Goal: Task Accomplishment & Management: Use online tool/utility

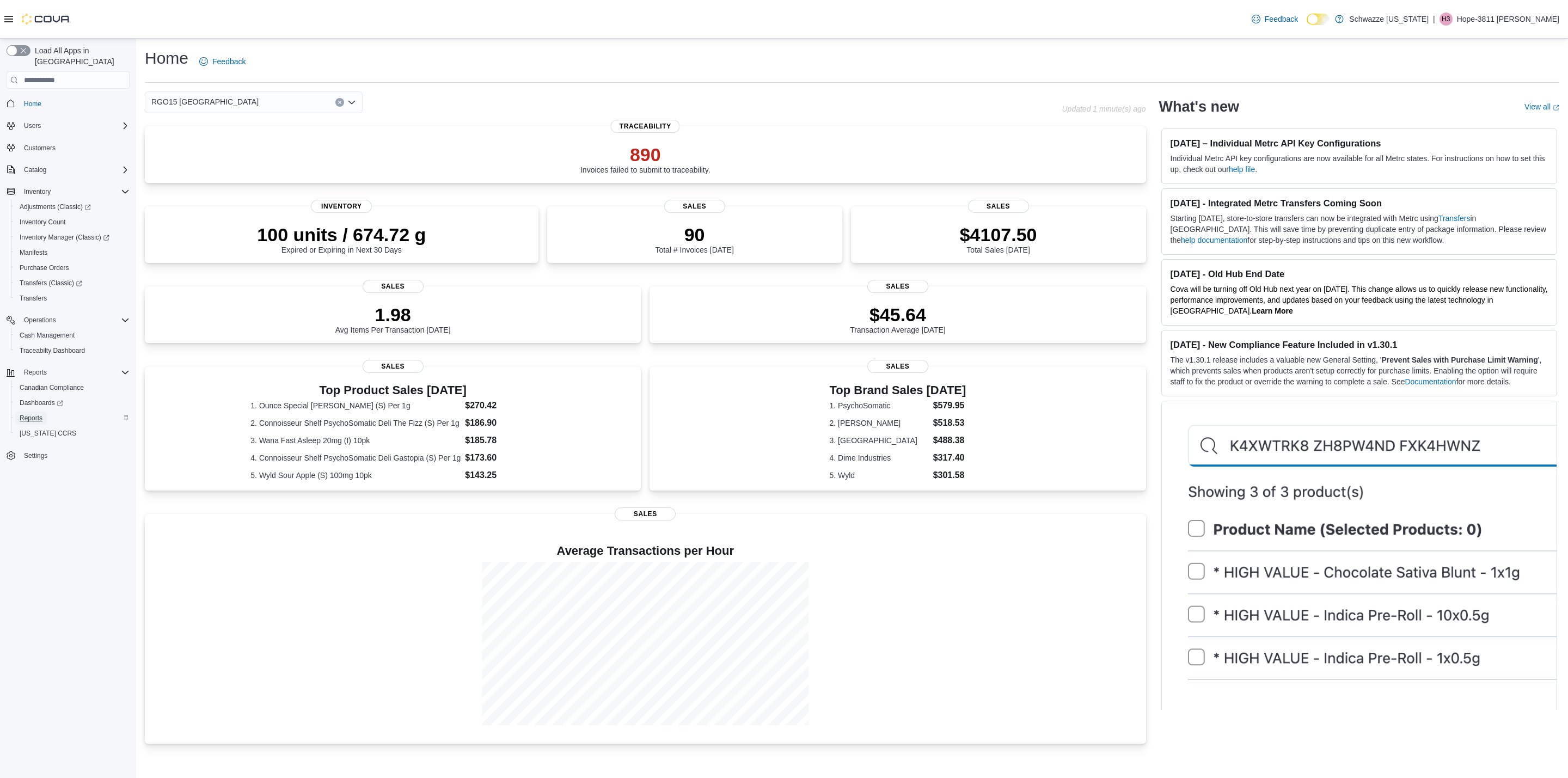
click at [36, 414] on span "Reports" at bounding box center [31, 418] width 23 height 9
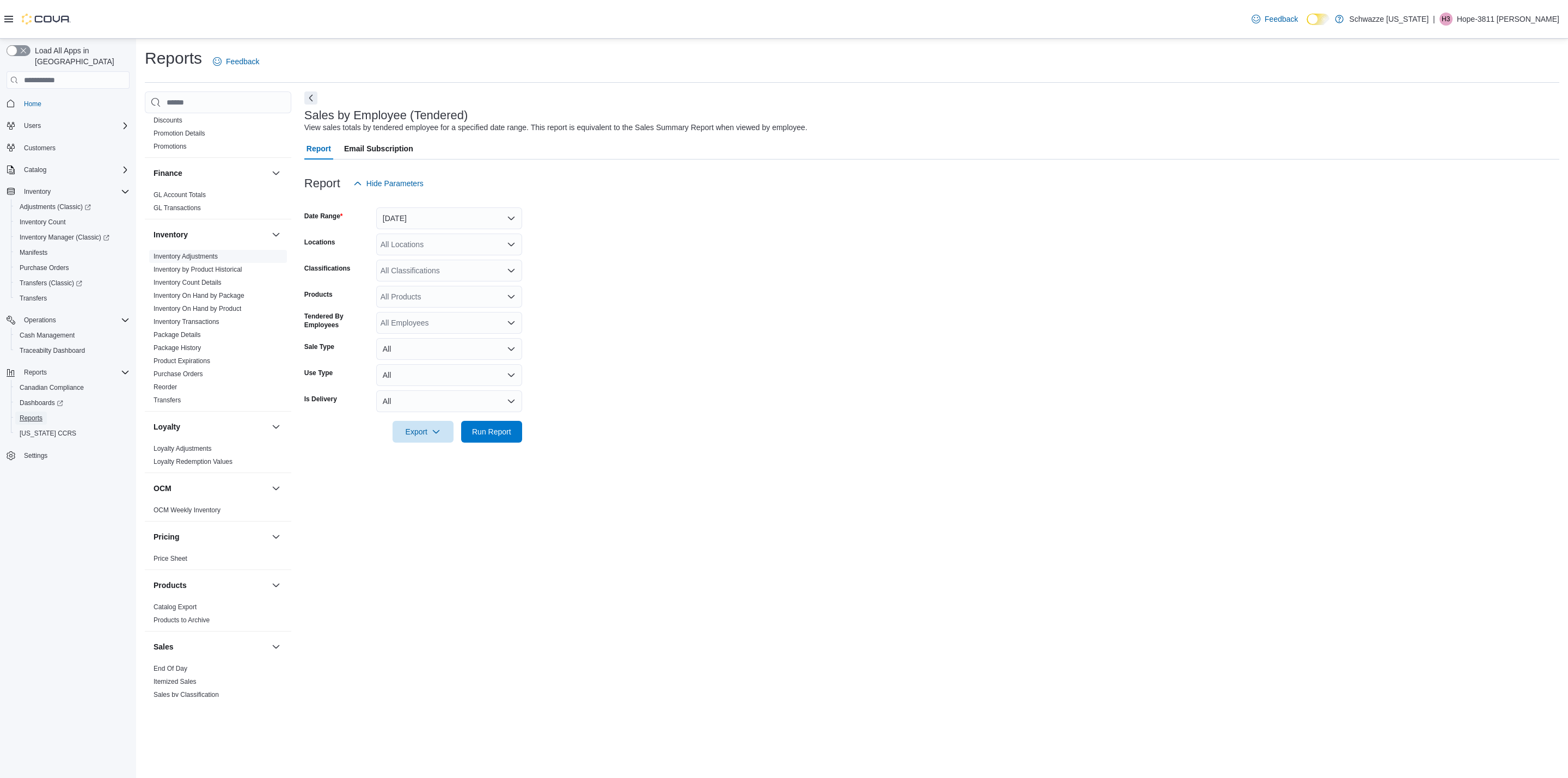
scroll to position [327, 0]
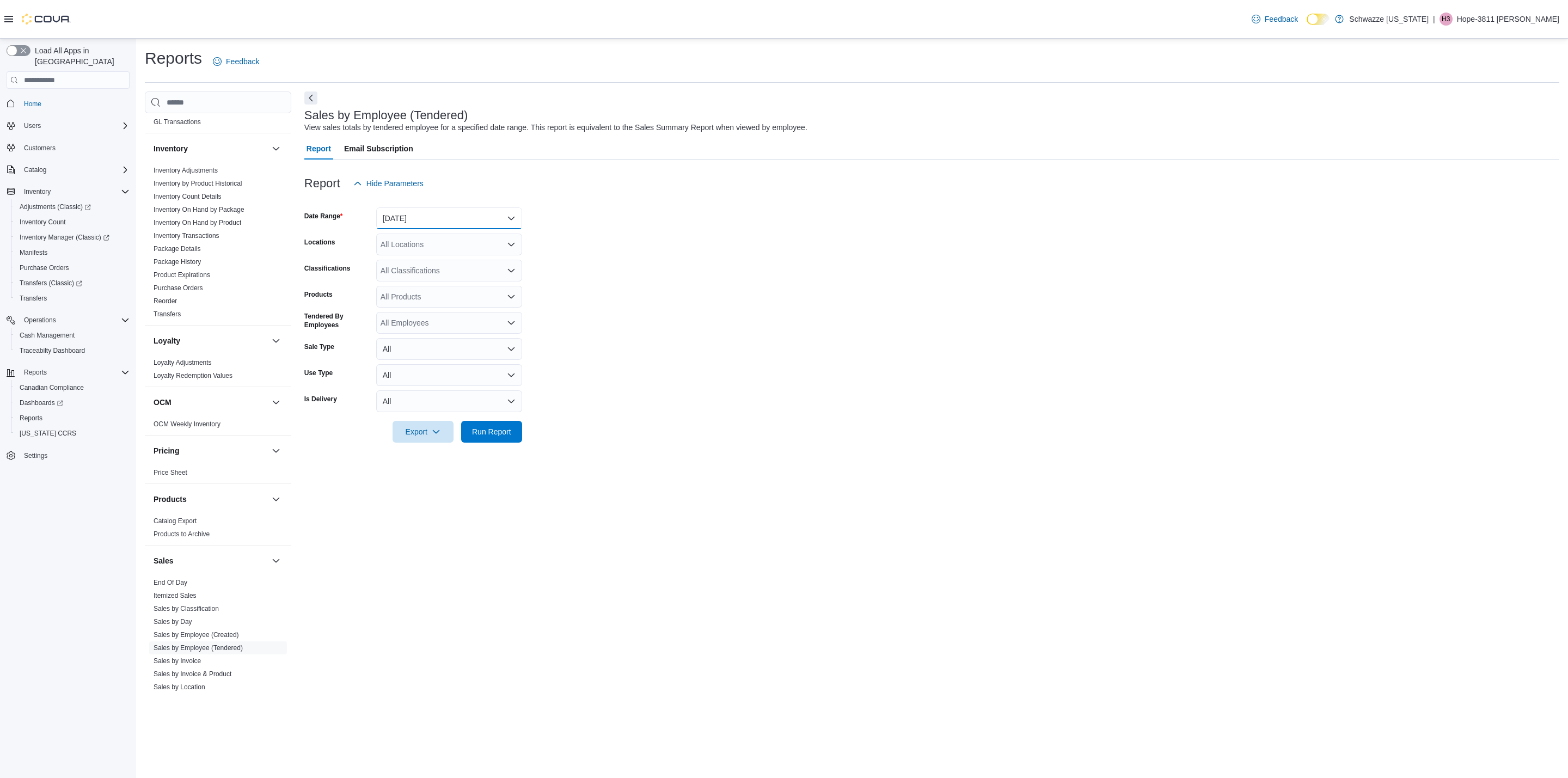
click at [457, 209] on button "[DATE]" at bounding box center [449, 219] width 146 height 22
click at [401, 264] on span "[DATE]" at bounding box center [456, 261] width 124 height 13
click at [466, 245] on div "All Locations" at bounding box center [449, 245] width 146 height 22
click at [459, 324] on span "RGO15 [GEOGRAPHIC_DATA]" at bounding box center [458, 328] width 107 height 11
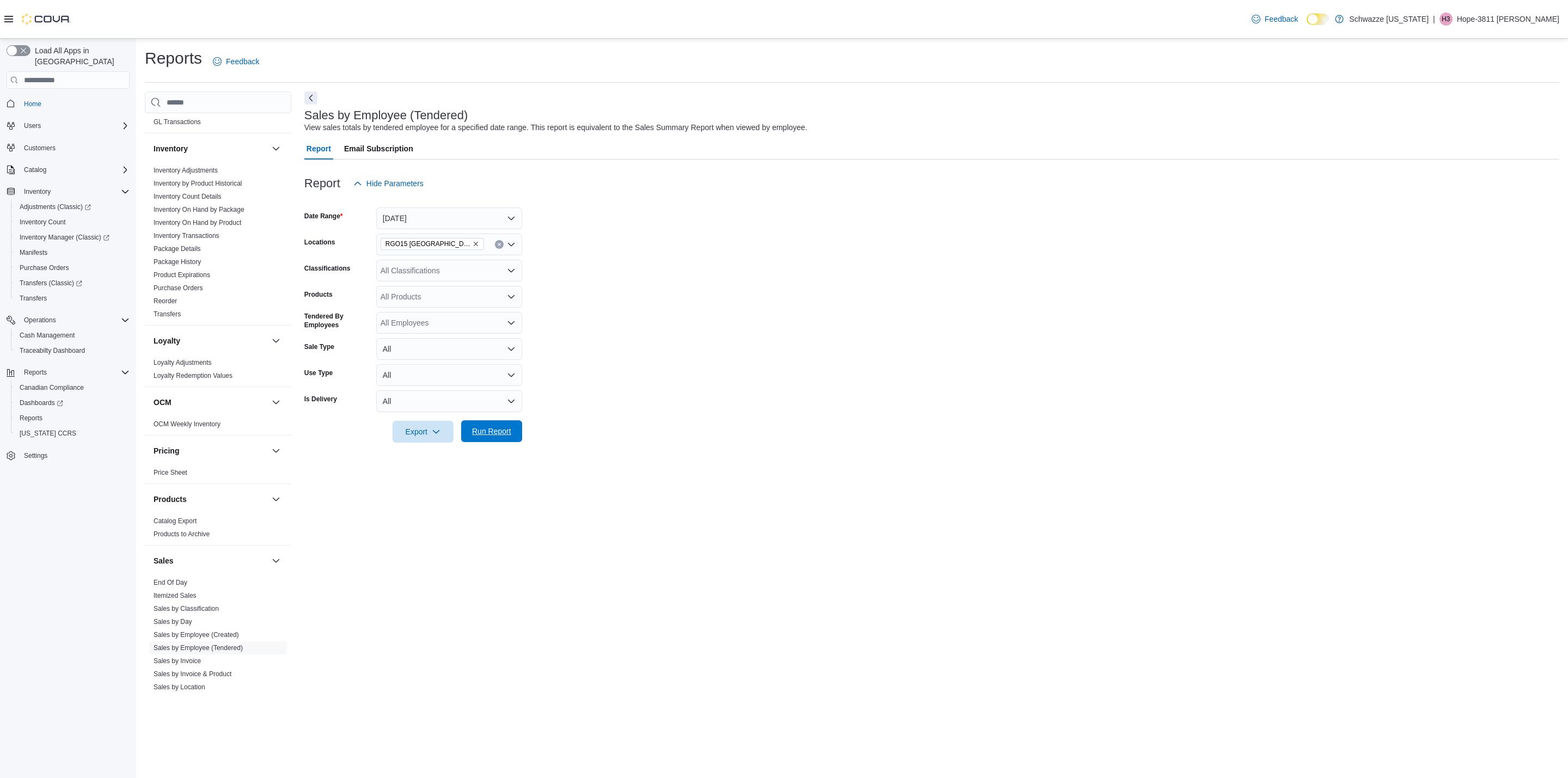
click at [471, 428] on span "Run Report" at bounding box center [491, 432] width 48 height 22
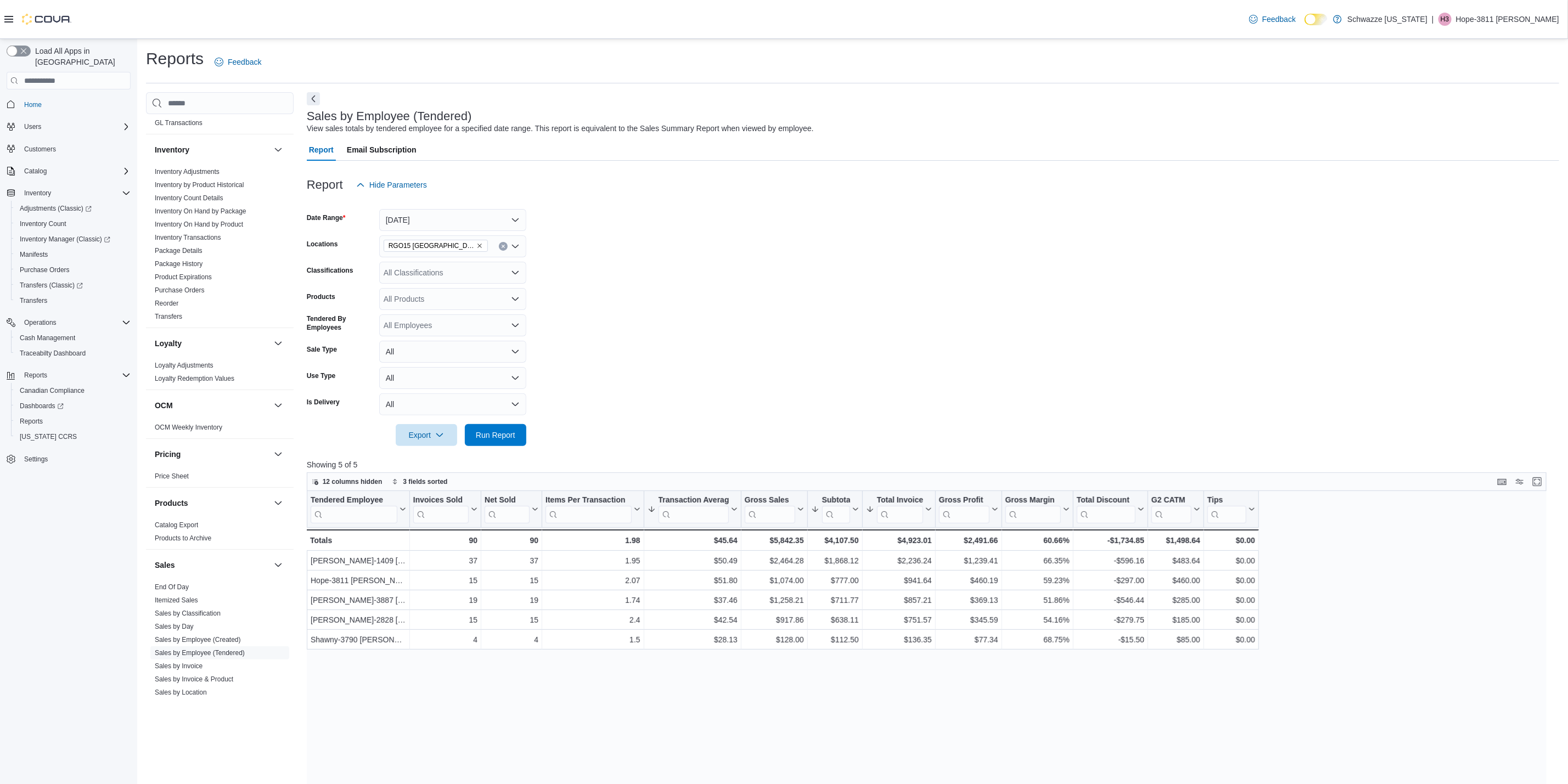
click at [694, 372] on form "Date Range [DATE] Locations RGO15 Sunland Park Classifications All Classificati…" at bounding box center [933, 321] width 1253 height 250
click at [490, 222] on button "[DATE]" at bounding box center [453, 220] width 147 height 22
click at [419, 236] on span "Custom Date" at bounding box center [460, 242] width 125 height 13
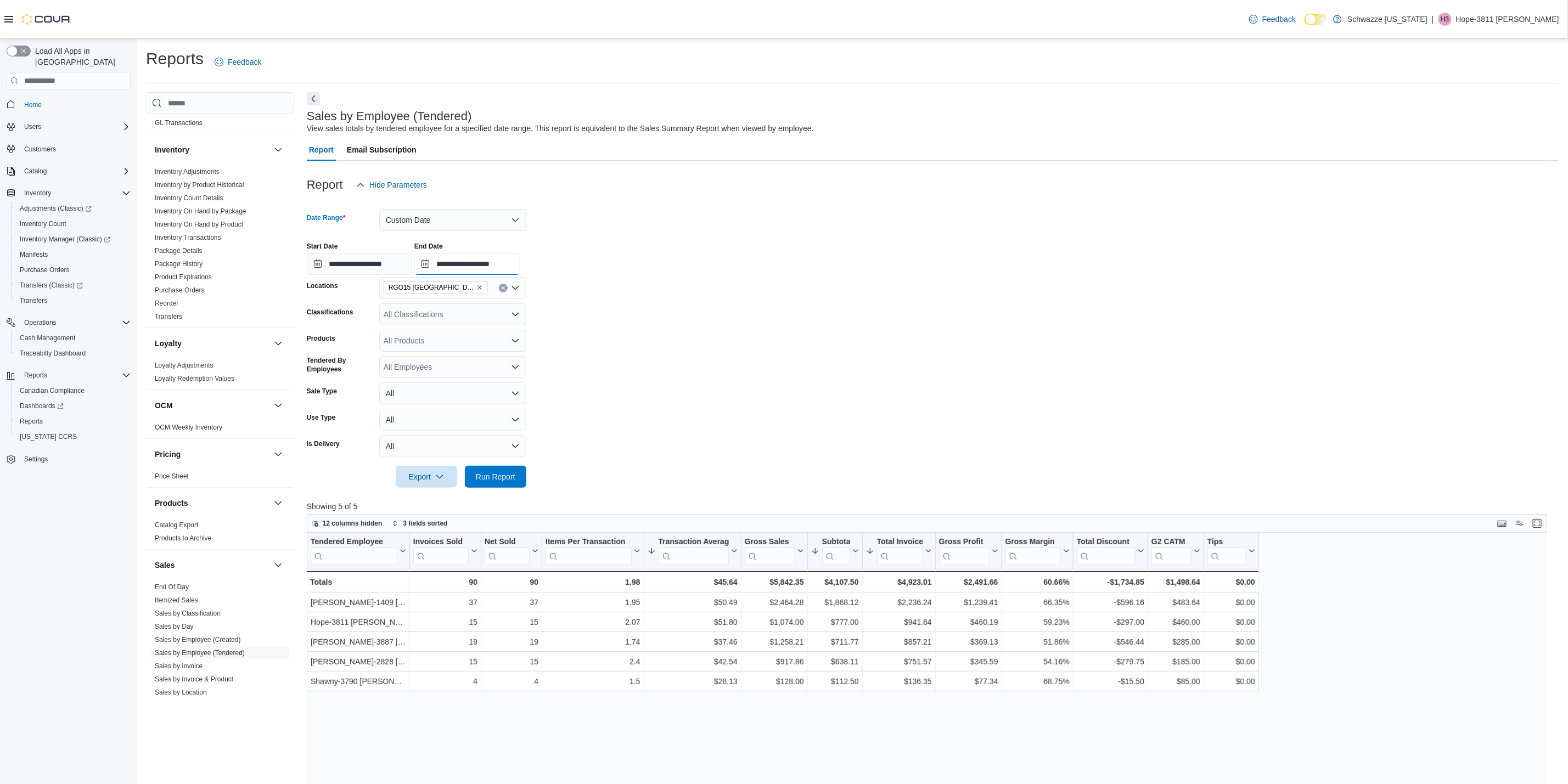
click at [496, 267] on input "**********" at bounding box center [467, 264] width 106 height 22
click at [595, 315] on li "8:00 PM" at bounding box center [597, 321] width 34 height 13
click at [506, 475] on span "Run Report" at bounding box center [495, 476] width 39 height 11
click at [496, 254] on input "**********" at bounding box center [467, 264] width 106 height 22
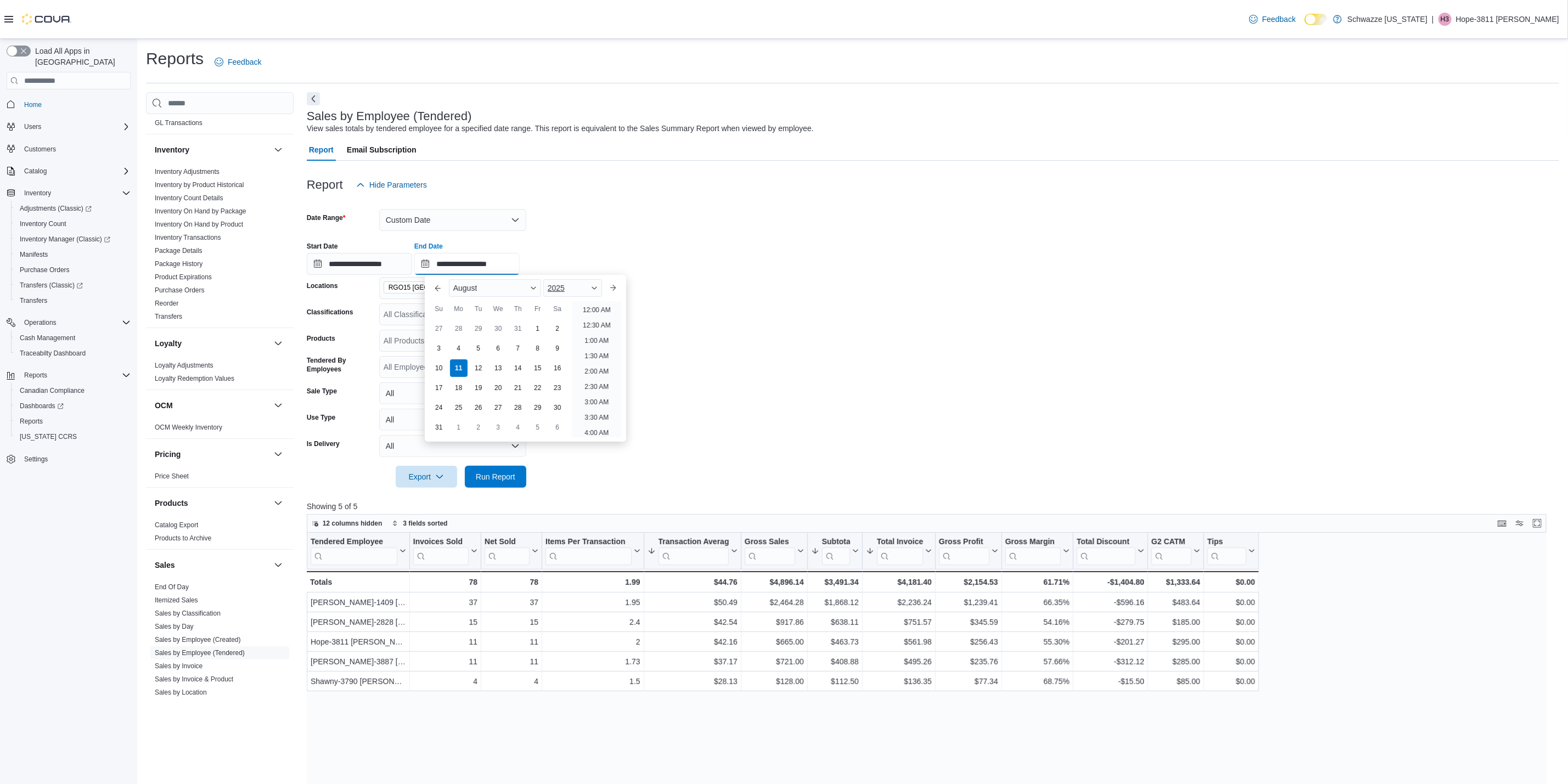
scroll to position [603, 0]
click at [600, 350] on li "9:00 PM" at bounding box center [597, 352] width 34 height 13
click at [522, 471] on button "Run Report" at bounding box center [496, 476] width 61 height 22
click at [517, 267] on input "**********" at bounding box center [467, 264] width 106 height 22
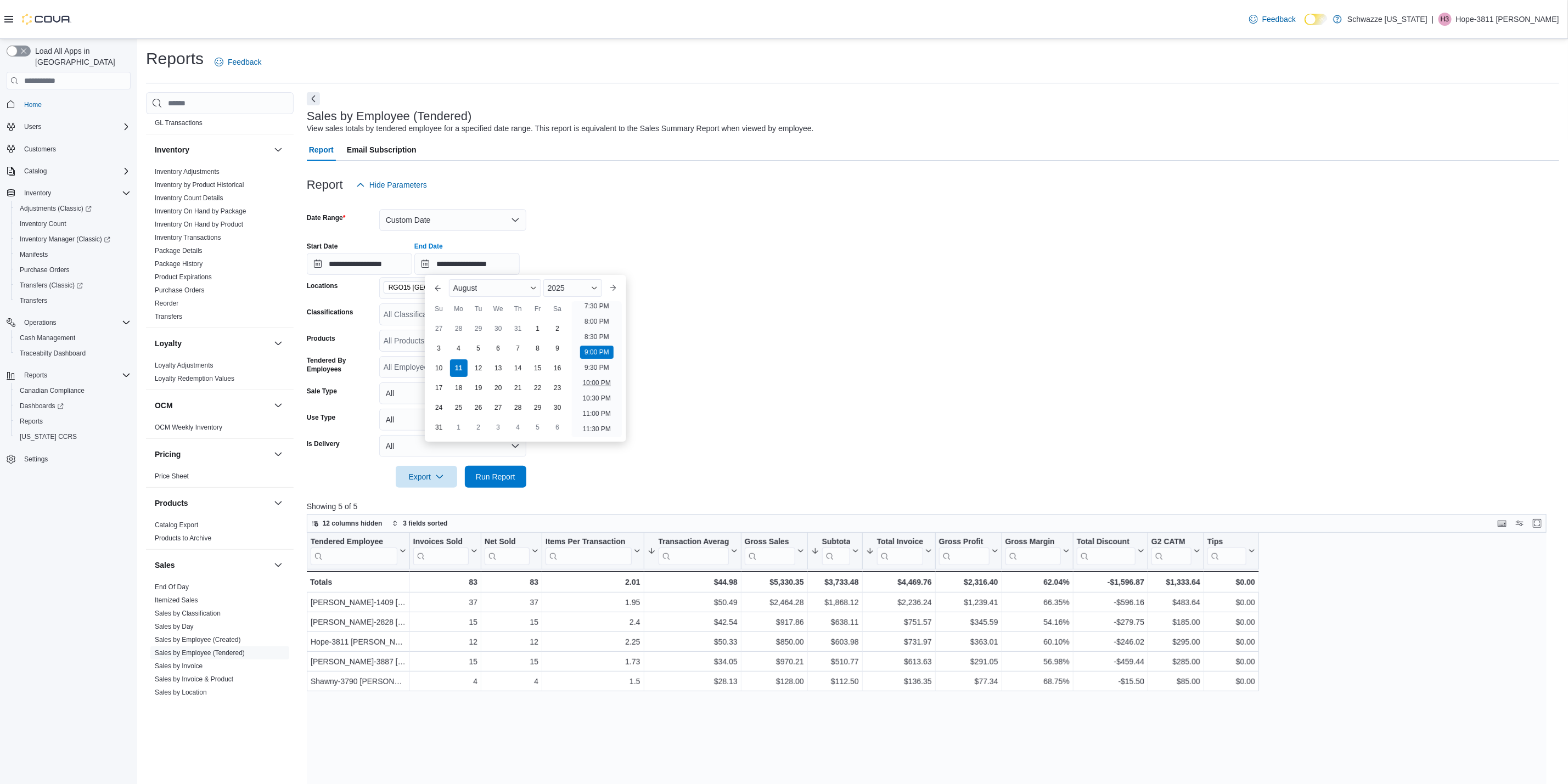
click at [603, 386] on li "10:00 PM" at bounding box center [597, 383] width 37 height 13
type input "**********"
click at [514, 477] on span "Run Report" at bounding box center [495, 476] width 39 height 11
click at [507, 259] on input "**********" at bounding box center [467, 264] width 106 height 22
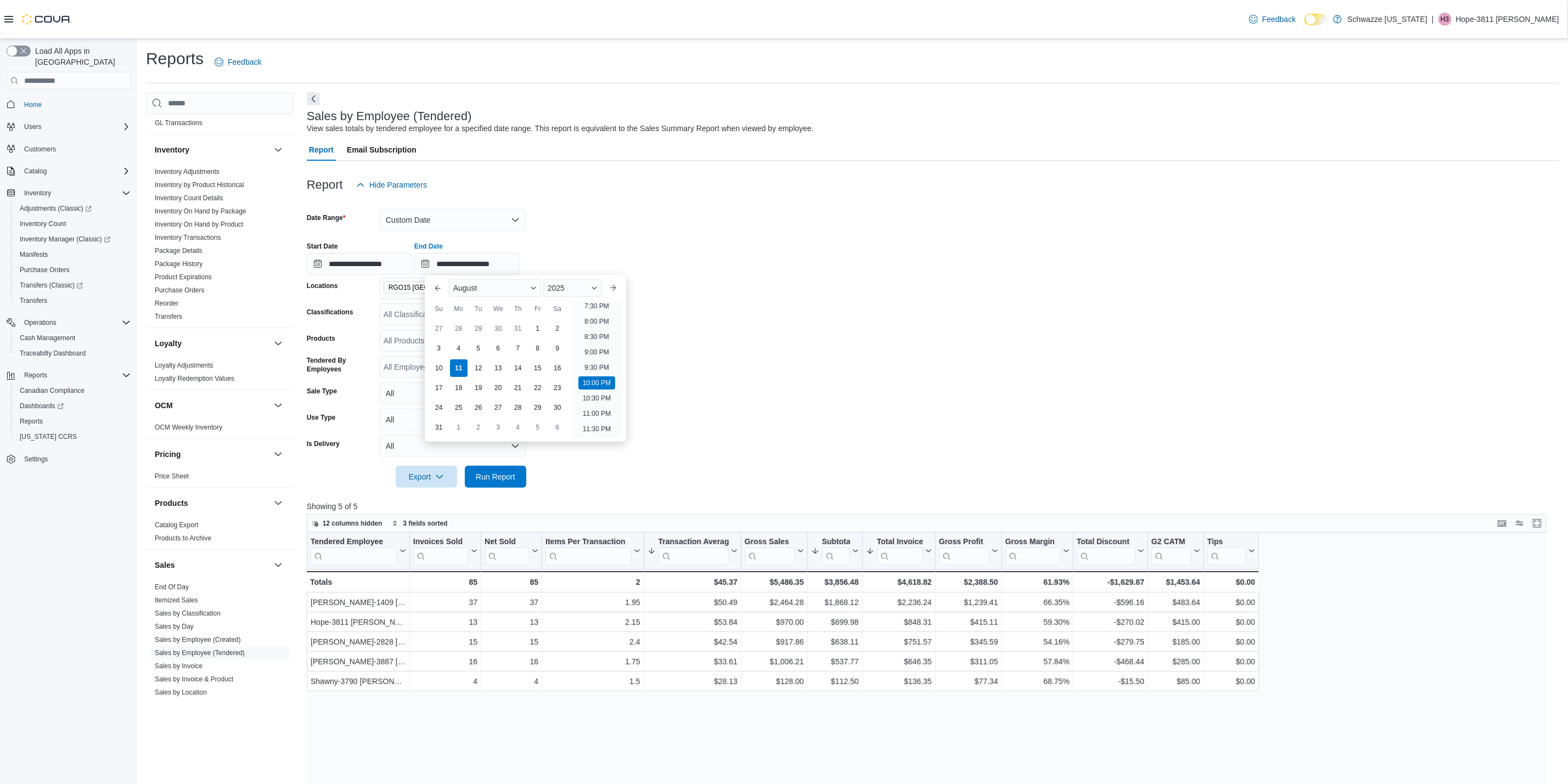
drag, startPoint x: 840, startPoint y: 290, endPoint x: 611, endPoint y: 255, distance: 231.7
click at [839, 290] on form "**********" at bounding box center [933, 342] width 1253 height 292
click at [499, 217] on button "Custom Date" at bounding box center [453, 220] width 147 height 22
click at [408, 259] on span "[DATE]" at bounding box center [460, 263] width 125 height 13
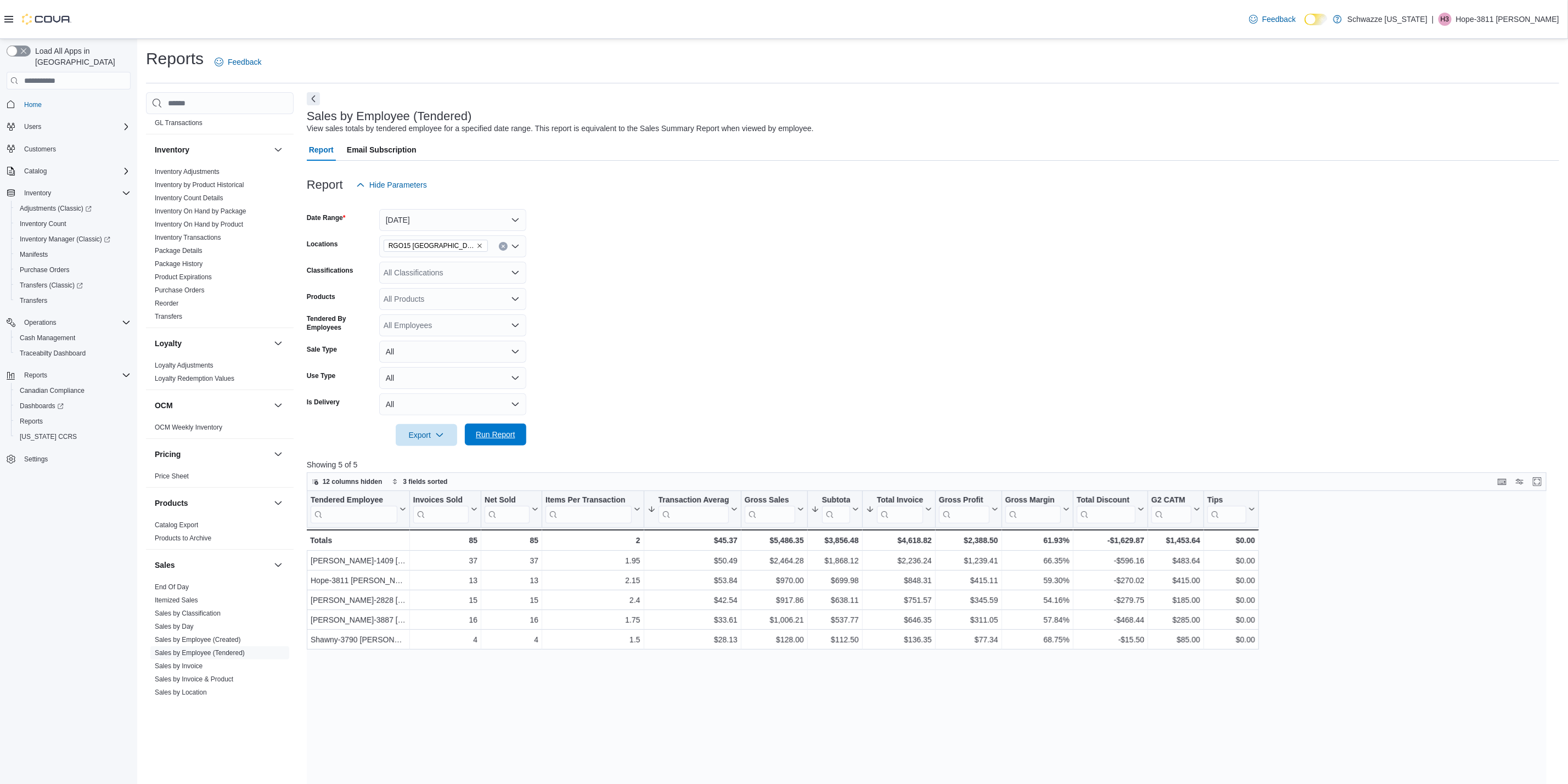
click at [523, 432] on button "Run Report" at bounding box center [496, 435] width 61 height 22
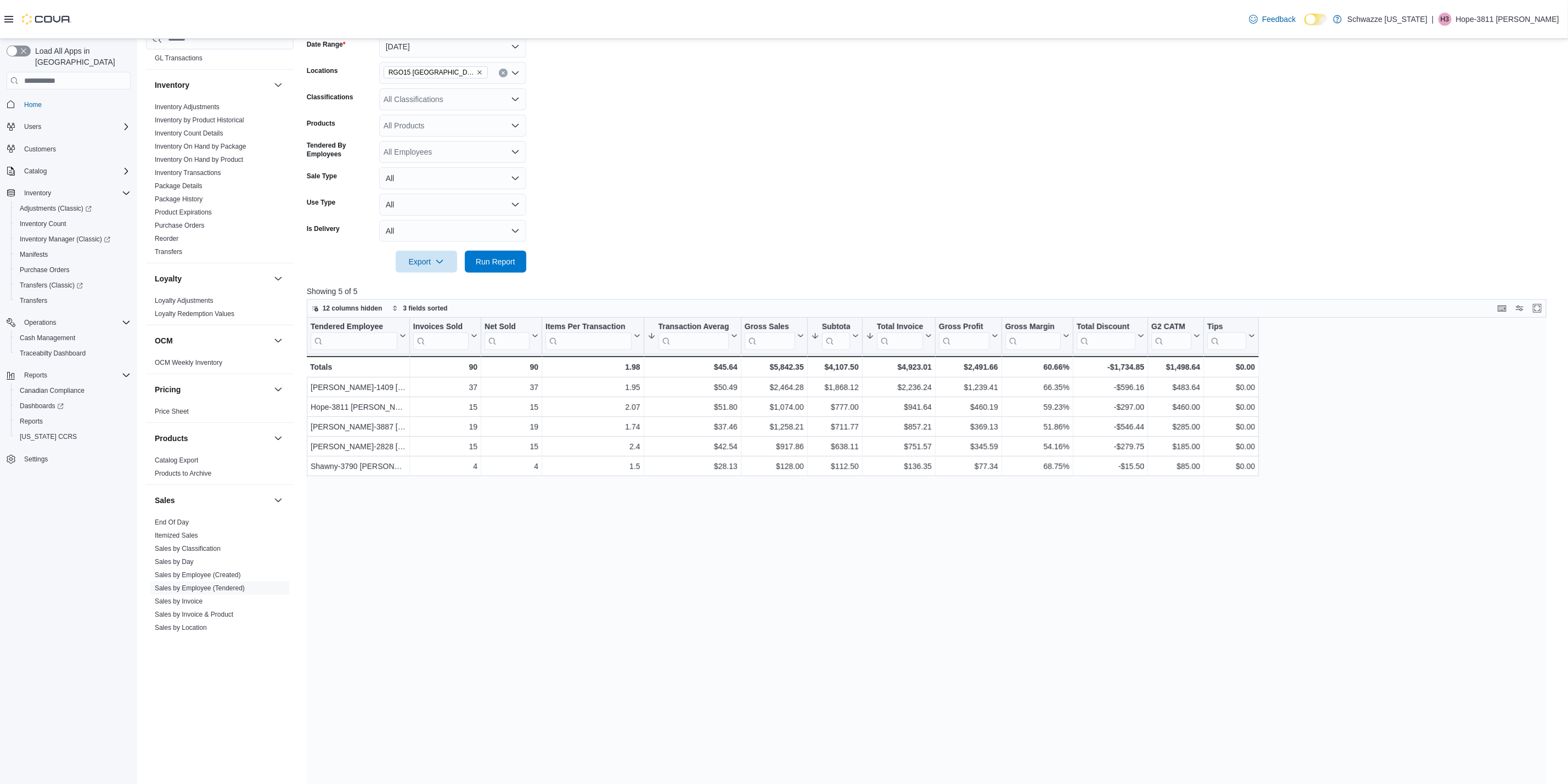
scroll to position [159, 0]
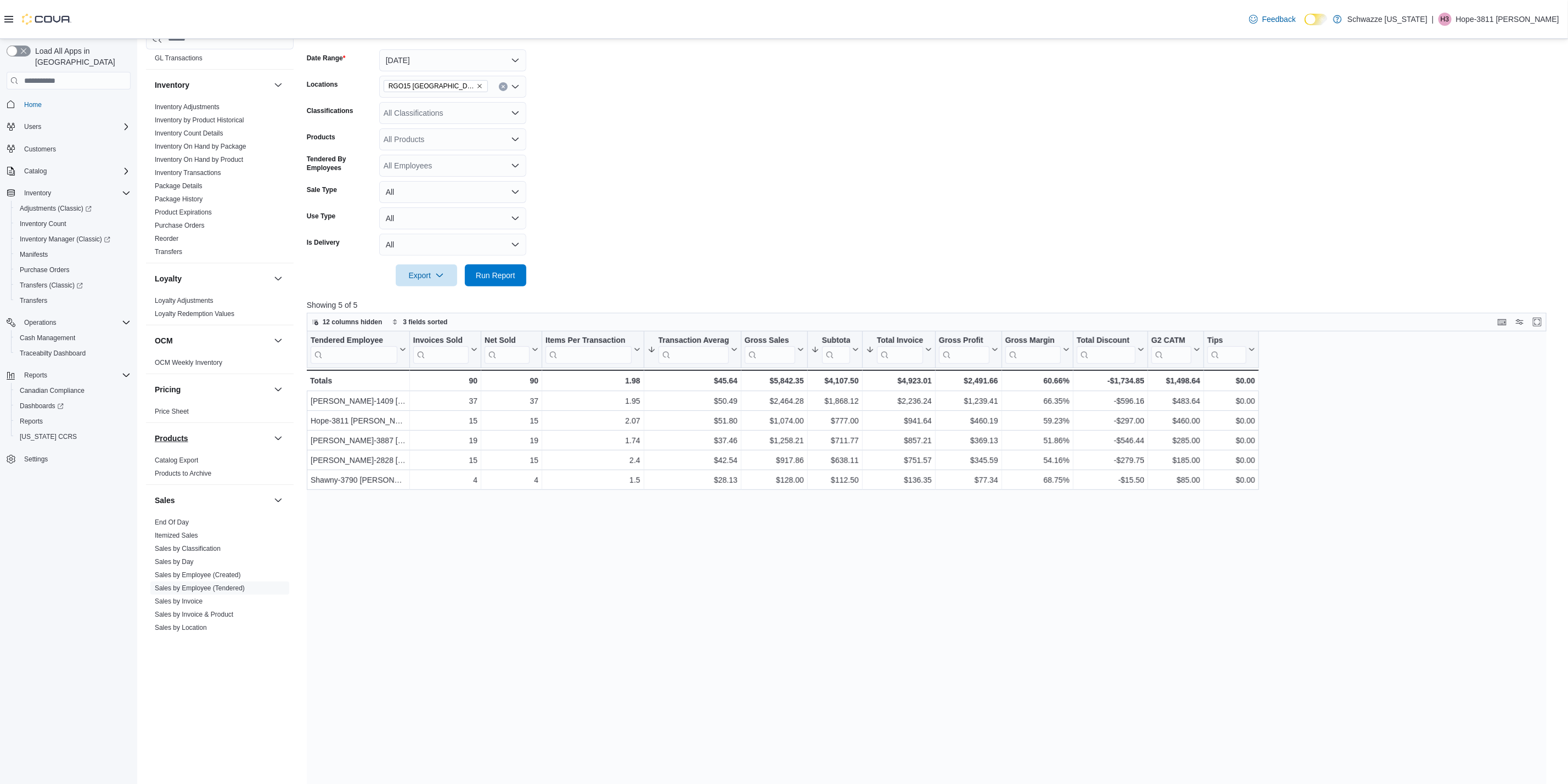
drag, startPoint x: 156, startPoint y: 526, endPoint x: 162, endPoint y: 507, distance: 19.9
click at [156, 525] on link "End Of Day" at bounding box center [171, 522] width 34 height 8
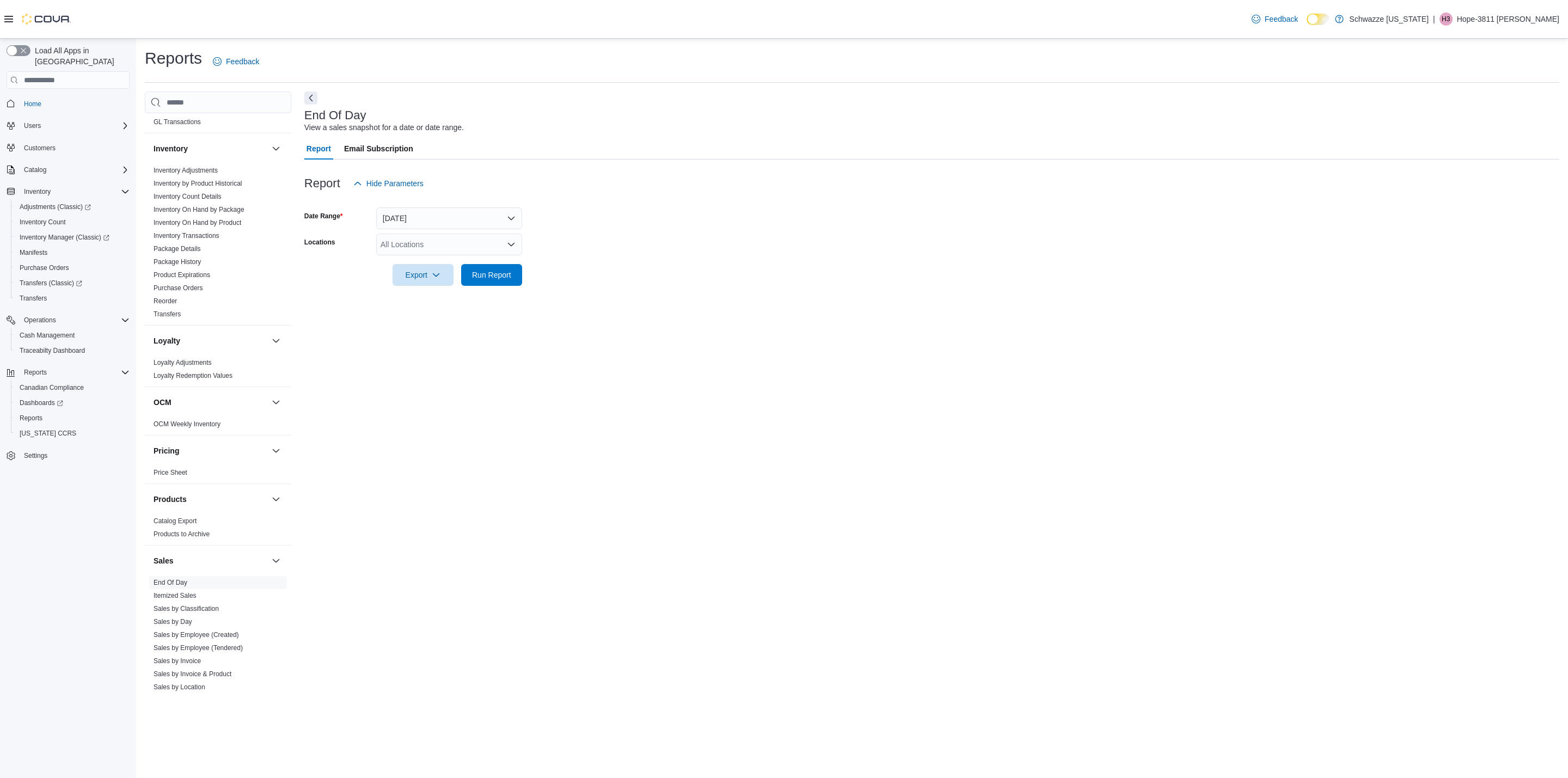
click at [441, 242] on div "All Locations" at bounding box center [449, 245] width 146 height 22
click at [460, 325] on span "RGO15 [GEOGRAPHIC_DATA]" at bounding box center [458, 328] width 107 height 11
drag, startPoint x: 600, startPoint y: 268, endPoint x: 586, endPoint y: 267, distance: 14.0
click at [600, 267] on form "Date Range [DATE] Locations RGO15 [GEOGRAPHIC_DATA] Combo box. Selected. RGO15 …" at bounding box center [932, 240] width 1255 height 91
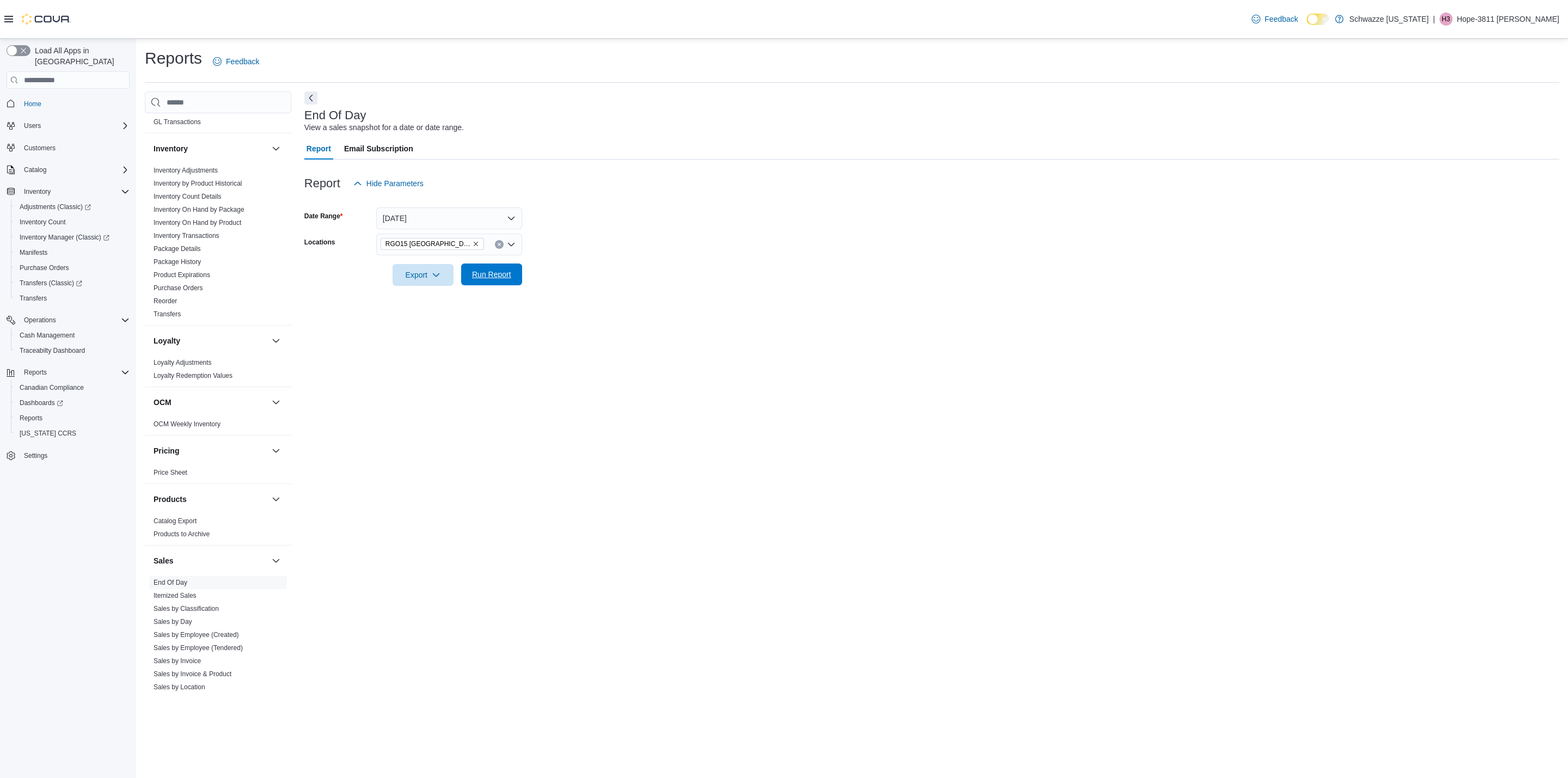
click at [500, 273] on span "Run Report" at bounding box center [491, 275] width 39 height 11
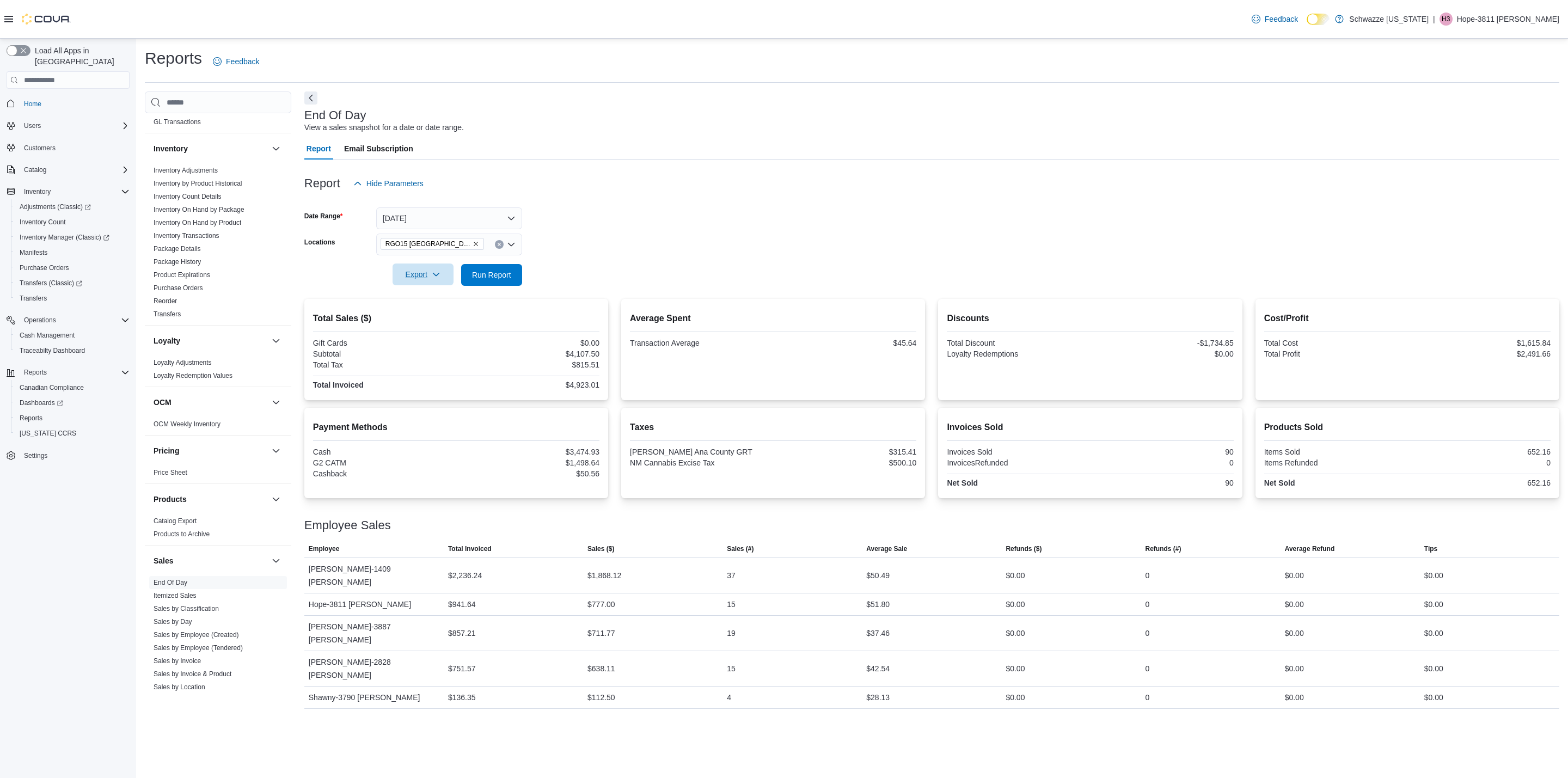
click at [432, 275] on icon "button" at bounding box center [436, 275] width 9 height 9
click at [433, 317] on span "Export to Pdf" at bounding box center [424, 318] width 49 height 9
